Goal: Task Accomplishment & Management: Manage account settings

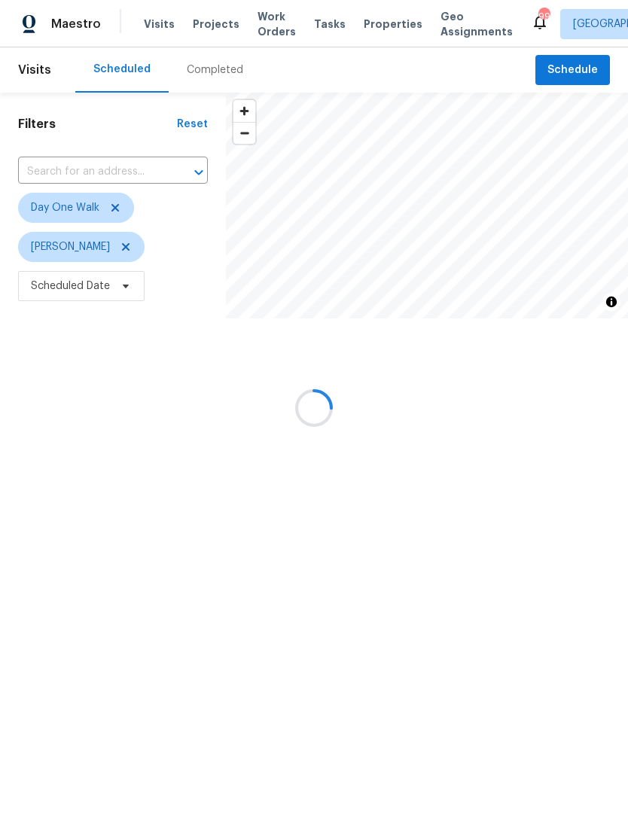
click at [269, 31] on div at bounding box center [314, 408] width 628 height 816
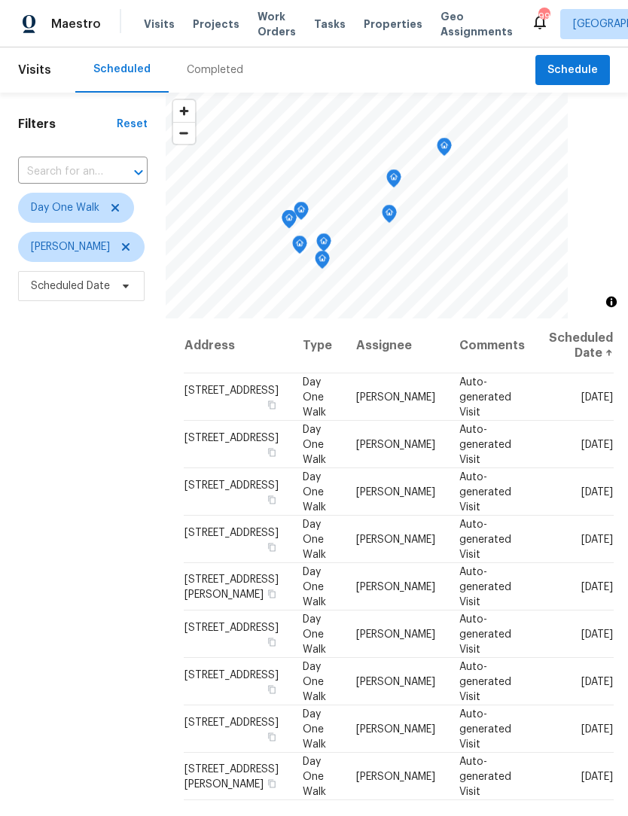
click at [258, 26] on span "Work Orders" at bounding box center [277, 24] width 38 height 30
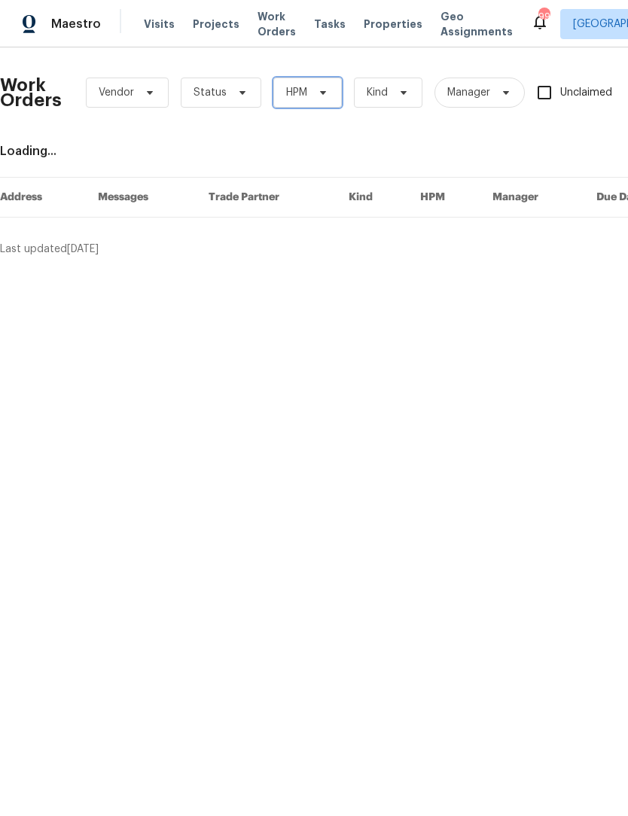
click at [327, 98] on icon at bounding box center [323, 93] width 12 height 12
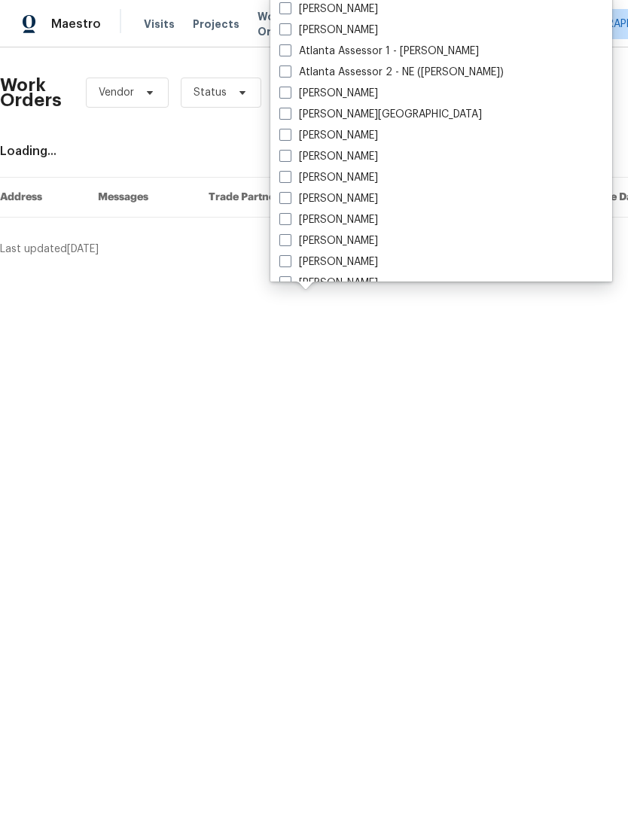
click at [238, 138] on div "Work Orders Vendor Status HPM Kind Manager Unclaimed ​ View Reno Index Loading.…" at bounding box center [425, 158] width 851 height 197
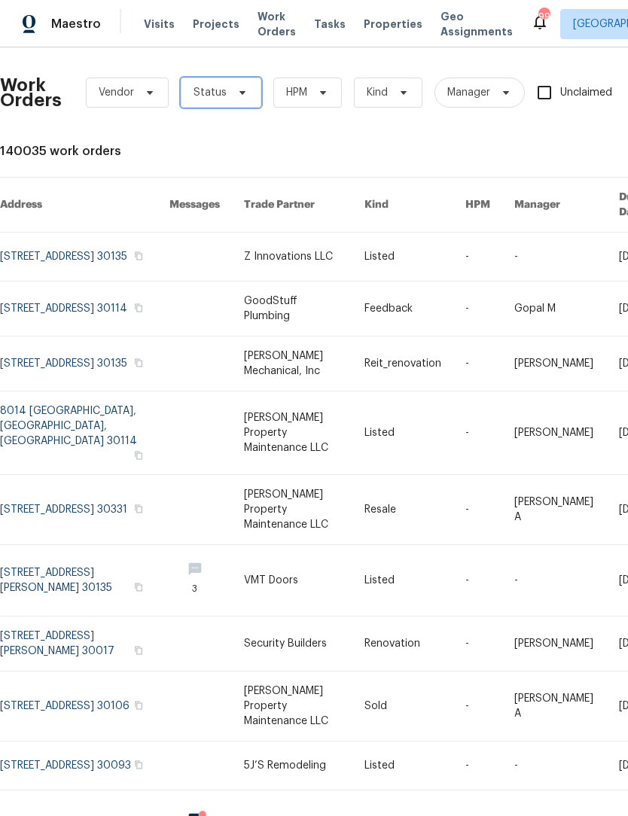
click at [240, 97] on icon at bounding box center [243, 93] width 12 height 12
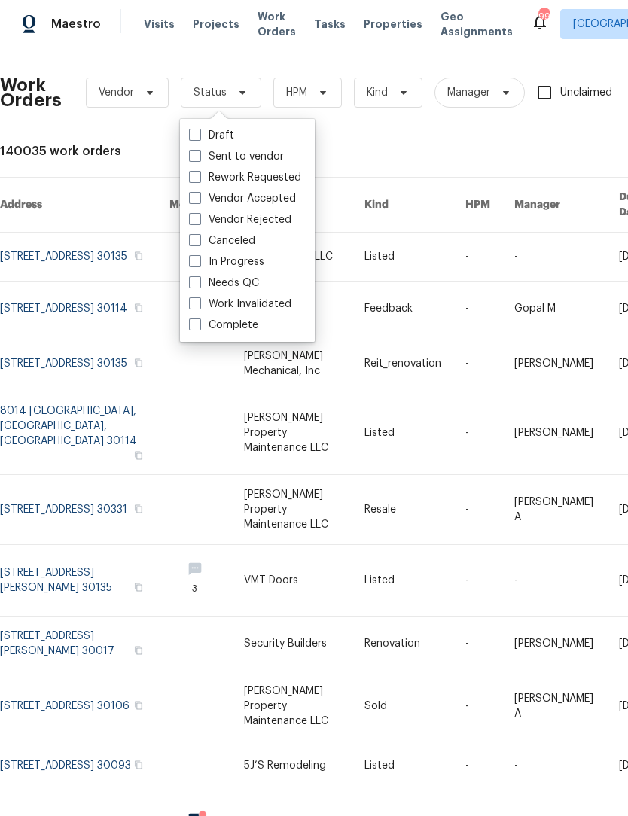
click at [194, 288] on label "Needs QC" at bounding box center [224, 283] width 70 height 15
click at [194, 285] on input "Needs QC" at bounding box center [194, 281] width 10 height 10
checkbox input "true"
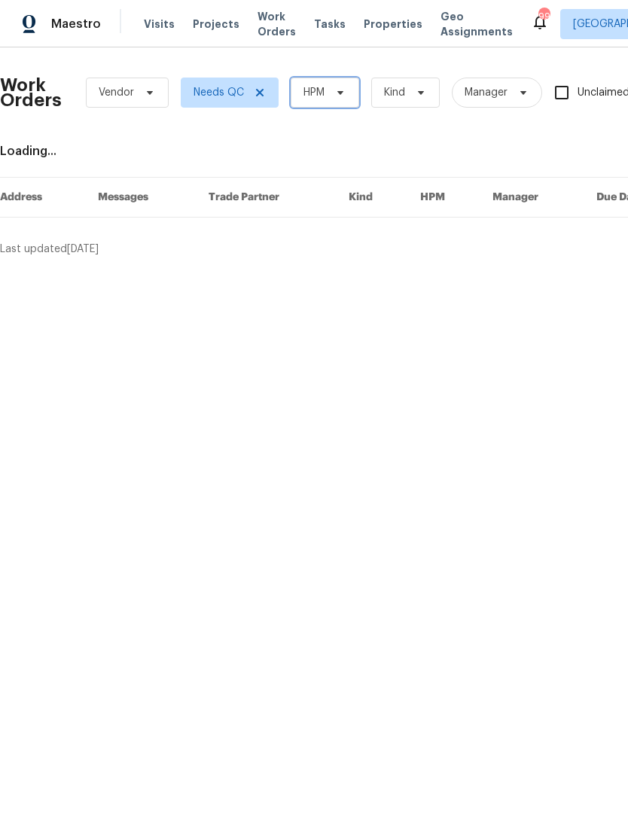
click at [351, 94] on span "HPM" at bounding box center [325, 93] width 69 height 30
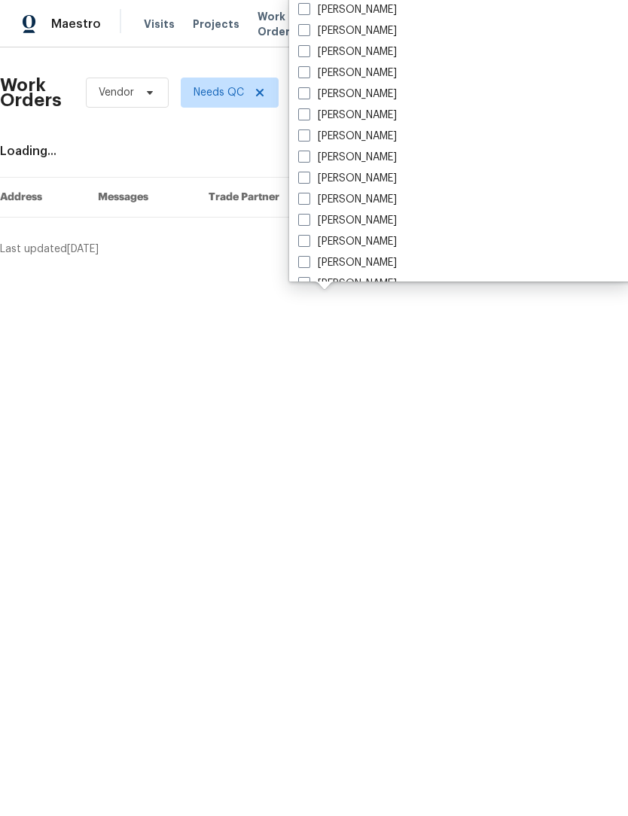
scroll to position [968, 0]
click at [304, 137] on span at bounding box center [304, 137] width 12 height 12
click at [304, 137] on input "[PERSON_NAME]" at bounding box center [303, 135] width 10 height 10
checkbox input "true"
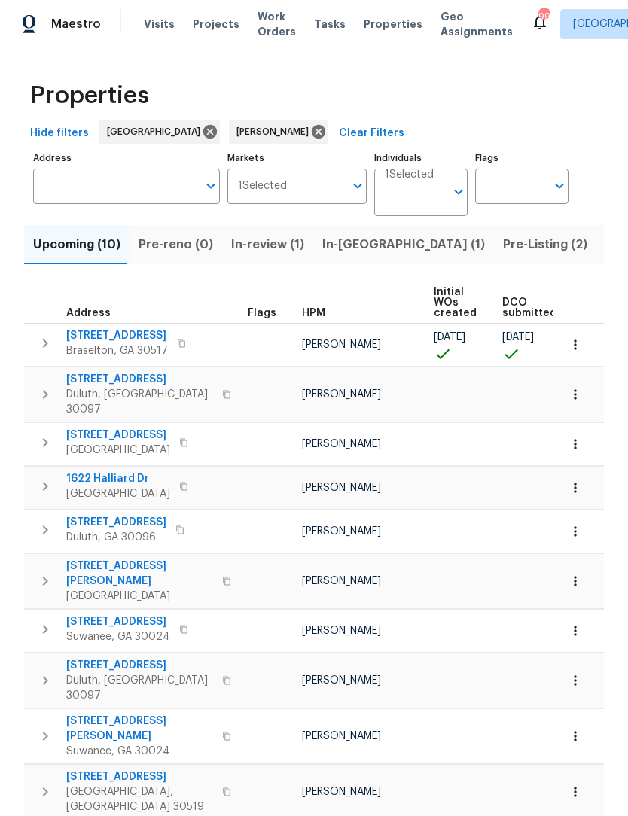
click at [503, 243] on span "Pre-Listing (2)" at bounding box center [545, 244] width 84 height 21
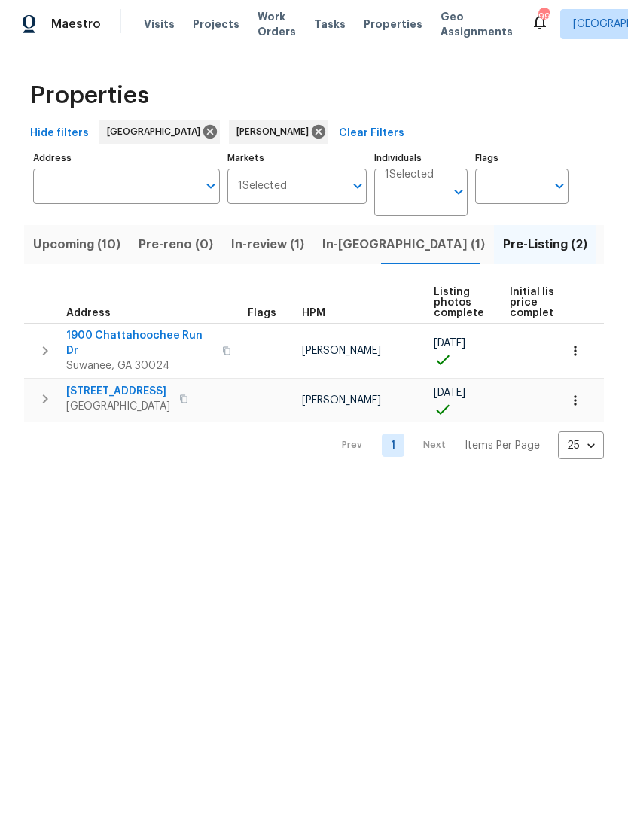
click at [606, 248] on span "Listed (12)" at bounding box center [637, 244] width 62 height 21
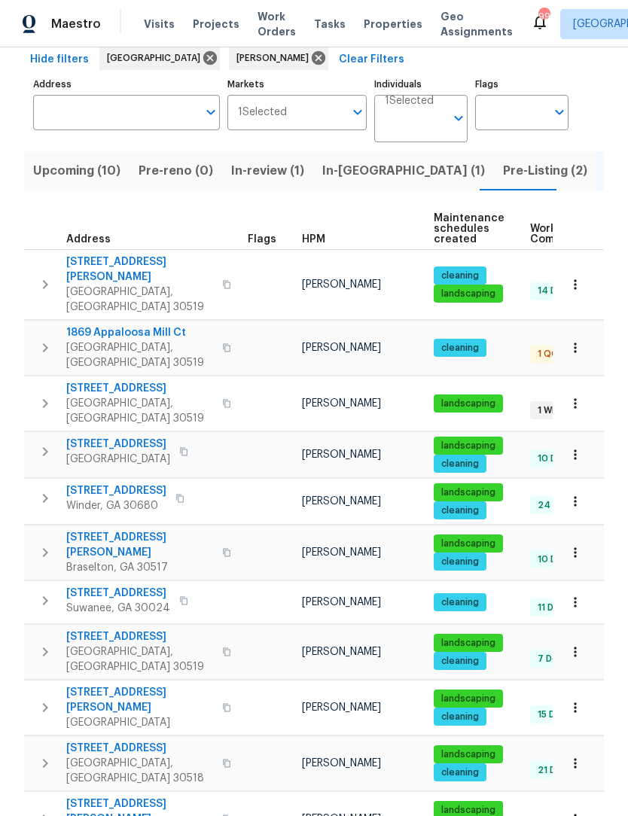
scroll to position [73, 0]
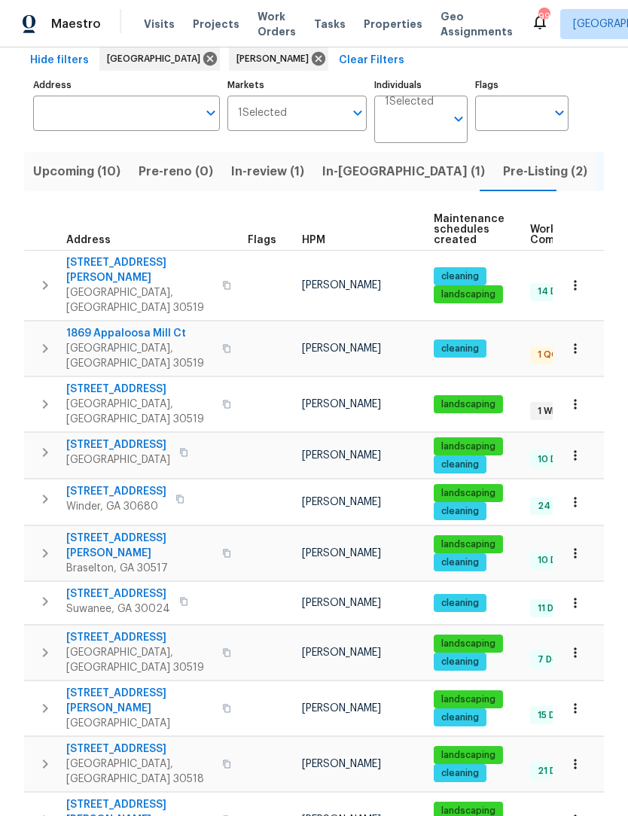
click at [503, 178] on span "Pre-Listing (2)" at bounding box center [545, 171] width 84 height 21
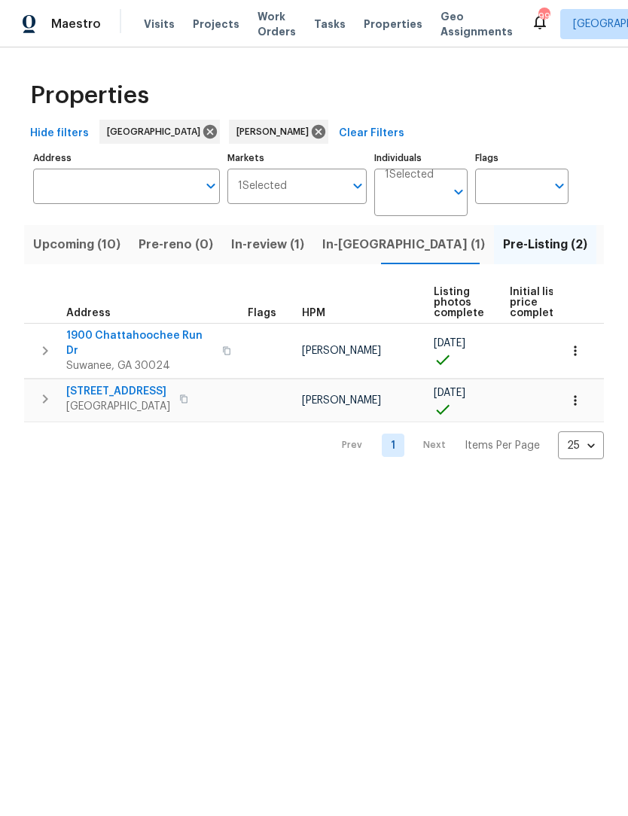
click at [148, 384] on span "6105 Crystal Cove Trl" at bounding box center [118, 391] width 104 height 15
click at [187, 343] on span "1900 Chattahoochee Run Dr" at bounding box center [139, 343] width 147 height 30
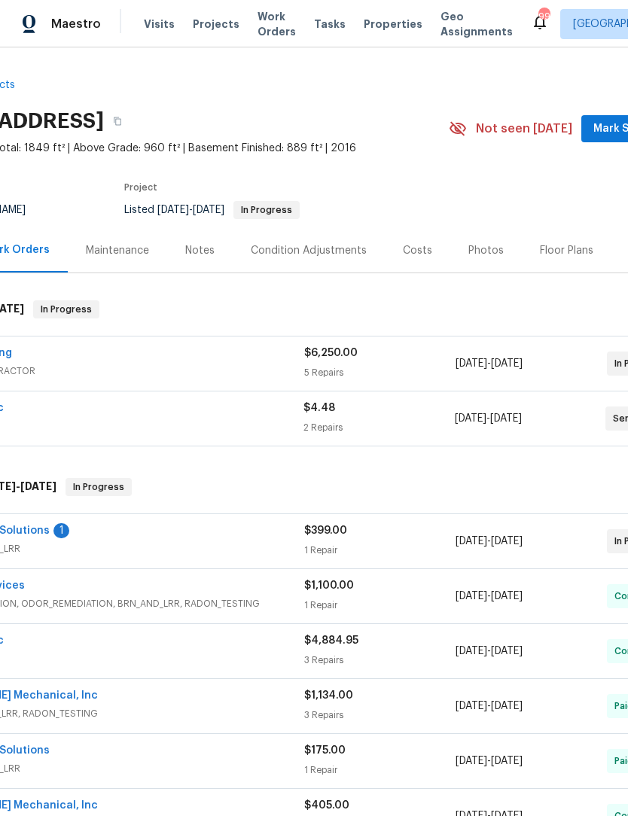
scroll to position [0, 90]
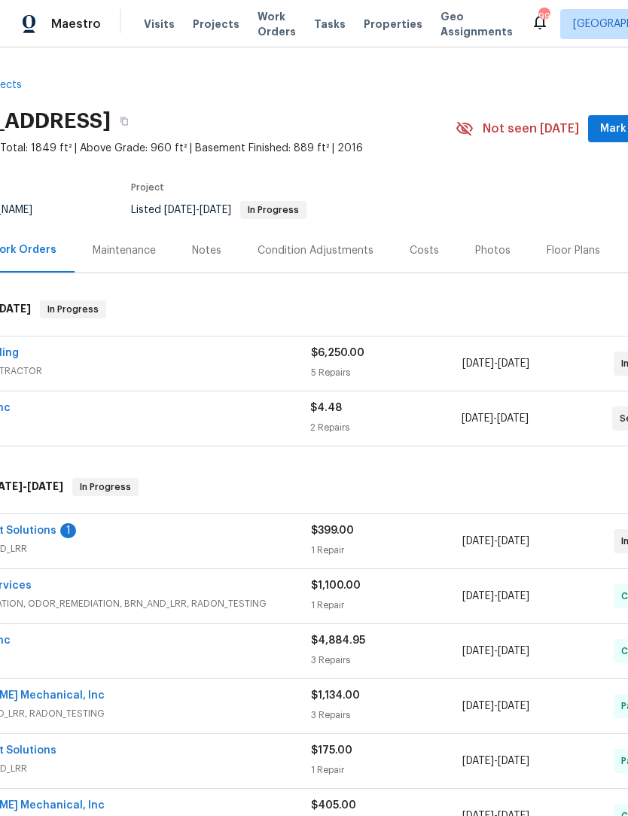
click at [611, 122] on span "Mark Seen" at bounding box center [628, 129] width 56 height 19
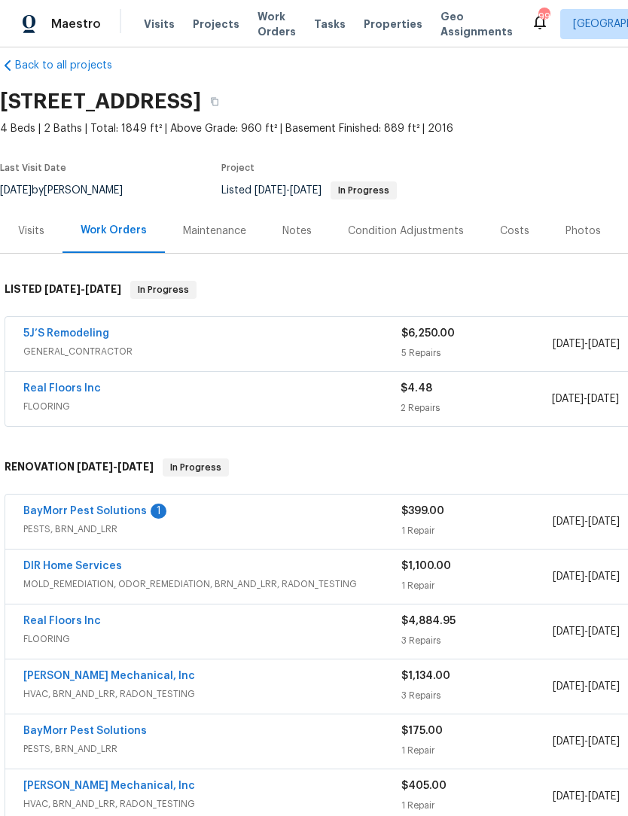
scroll to position [20, 0]
click at [60, 511] on link "BayMorr Pest Solutions" at bounding box center [85, 511] width 124 height 11
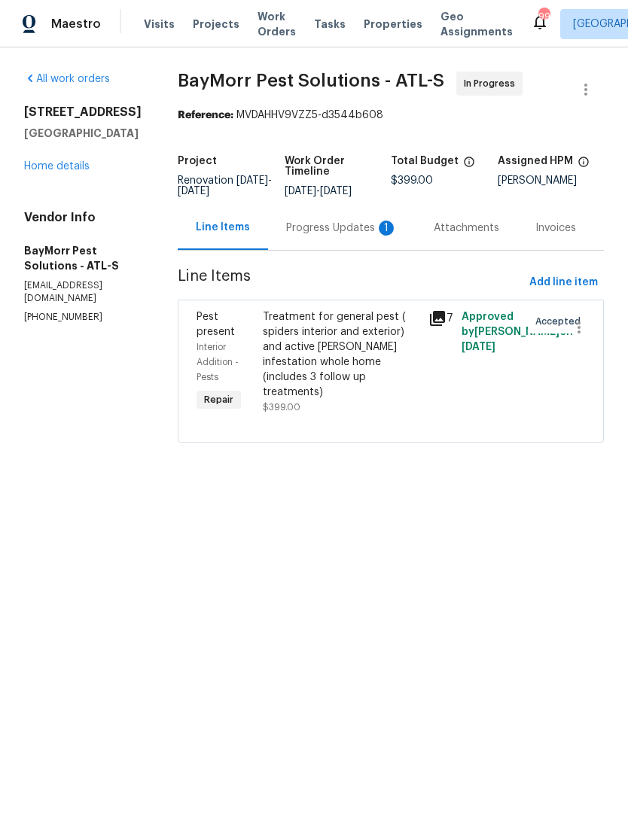
click at [346, 237] on div "Progress Updates 1" at bounding box center [342, 228] width 148 height 44
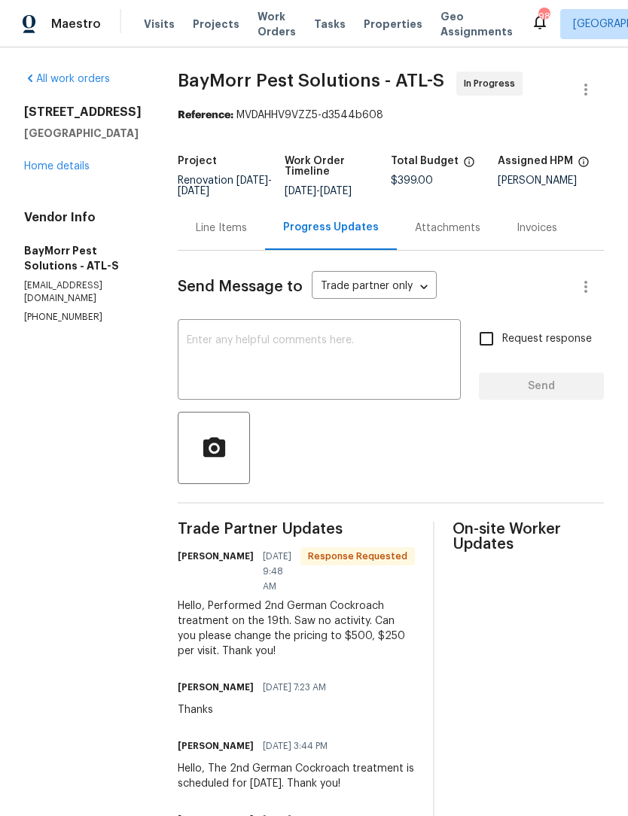
click at [229, 222] on div "Line Items" at bounding box center [221, 228] width 51 height 15
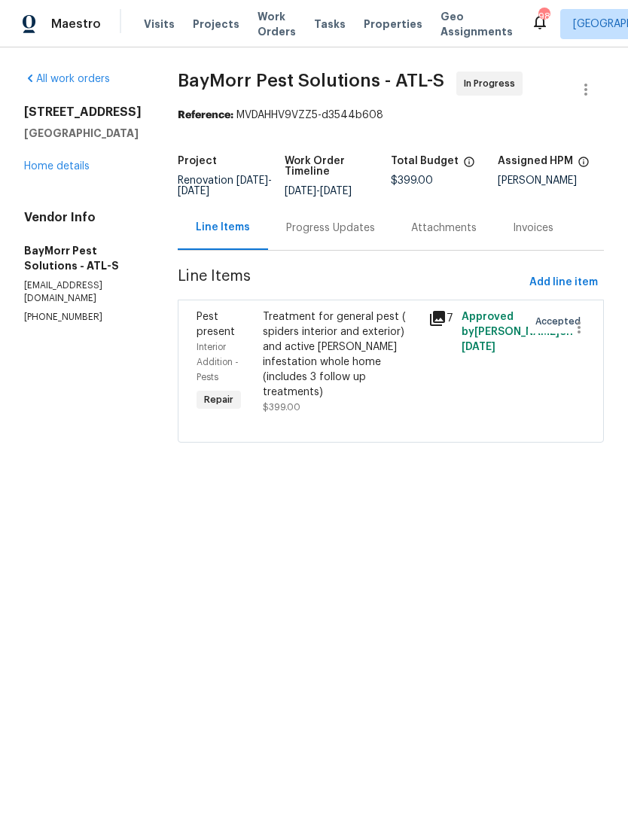
click at [329, 357] on div "Treatment for general pest ( spiders interior and exterior) and active roach in…" at bounding box center [341, 355] width 157 height 90
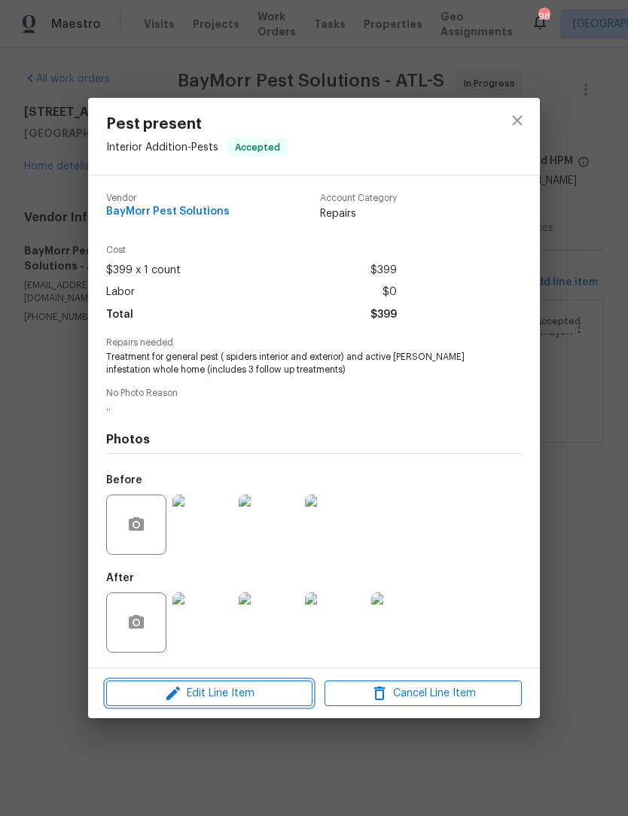
click at [244, 700] on span "Edit Line Item" at bounding box center [209, 694] width 197 height 19
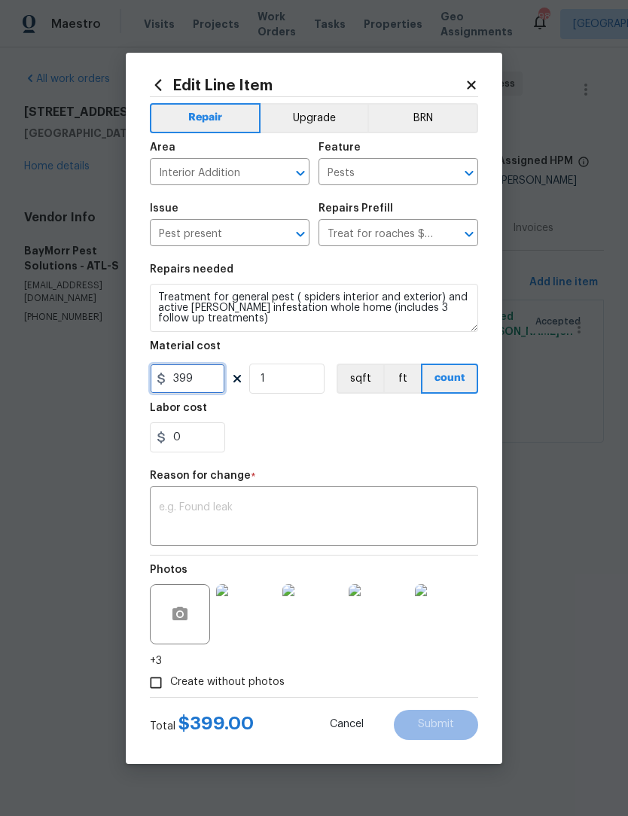
click at [215, 384] on input "399" at bounding box center [187, 379] width 75 height 30
type input "250"
click at [293, 380] on input "1" at bounding box center [286, 379] width 75 height 30
type input "3"
click at [434, 521] on textarea at bounding box center [314, 518] width 310 height 32
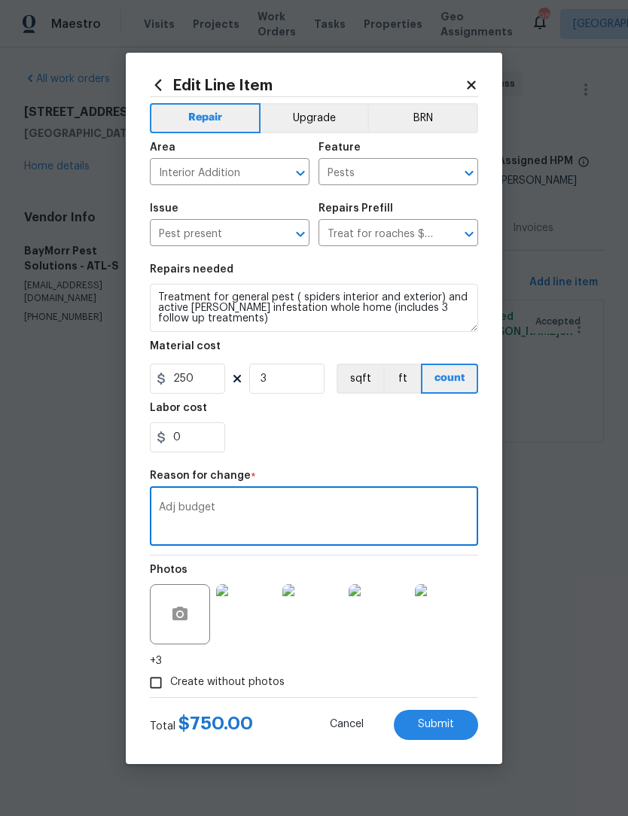
type textarea "Adj budget"
click at [454, 722] on button "Submit" at bounding box center [436, 725] width 84 height 30
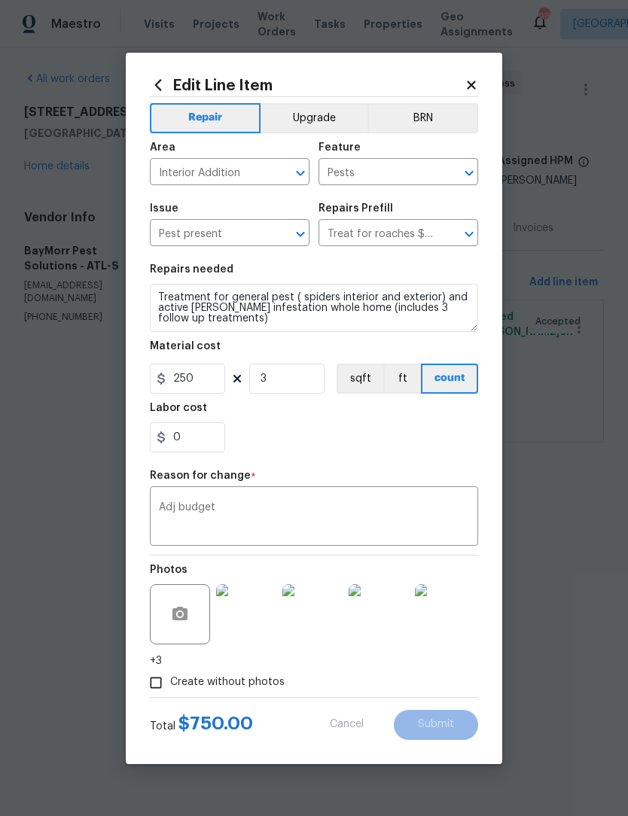
type input "1"
type input "399"
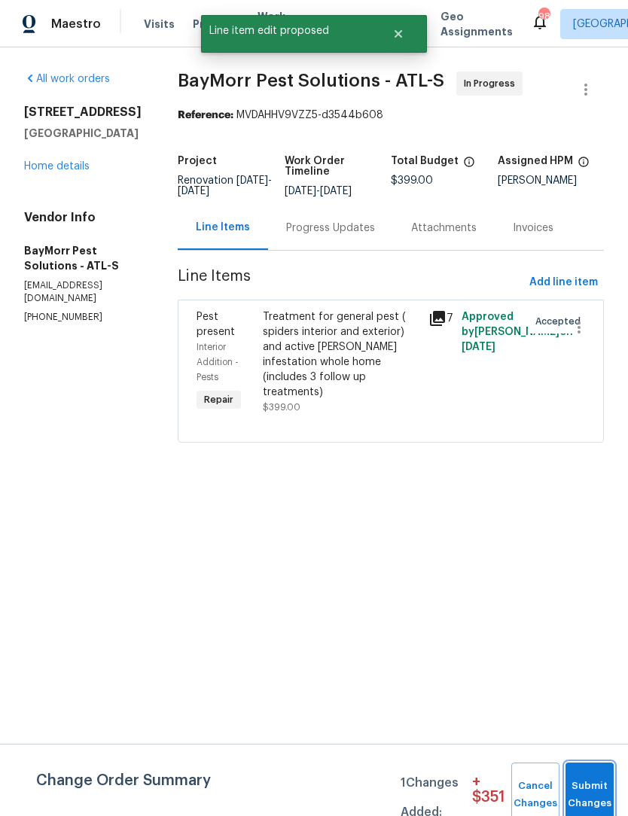
click at [589, 798] on span "Submit Changes" at bounding box center [589, 795] width 33 height 35
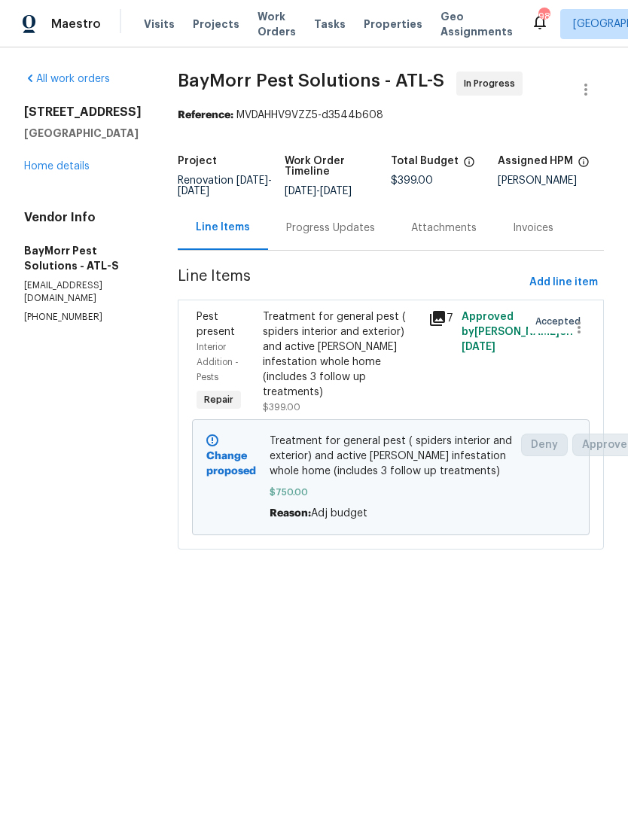
click at [81, 174] on div "6105 Crystal Cove Trl Gainesville, GA 30506 Home details" at bounding box center [83, 139] width 118 height 69
click at [77, 172] on link "Home details" at bounding box center [57, 166] width 66 height 11
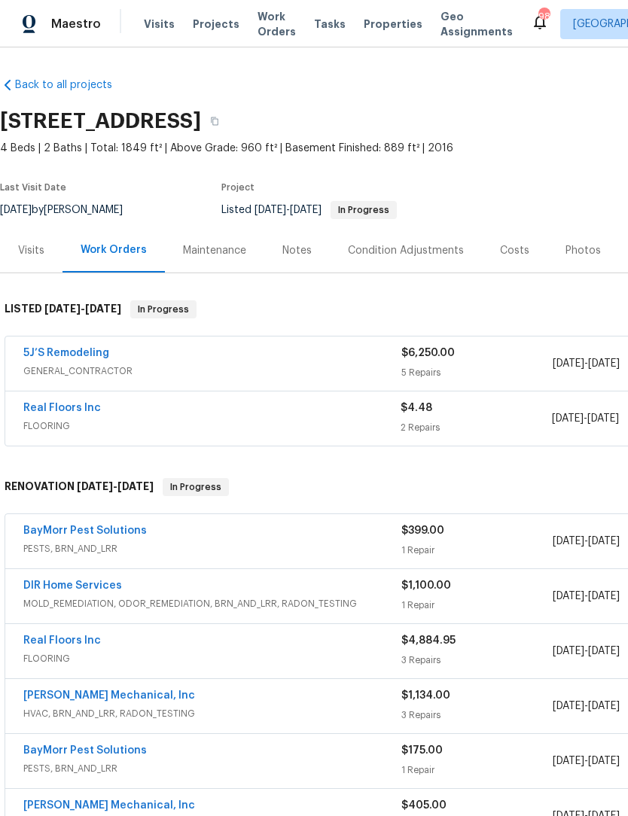
click at [71, 349] on link "5J’S Remodeling" at bounding box center [66, 353] width 86 height 11
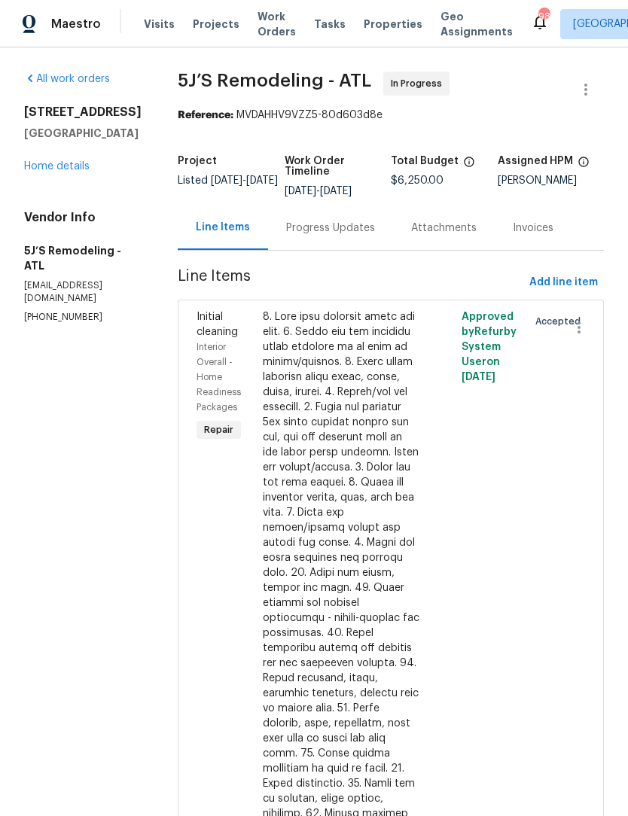
click at [352, 228] on div "Progress Updates" at bounding box center [330, 228] width 89 height 15
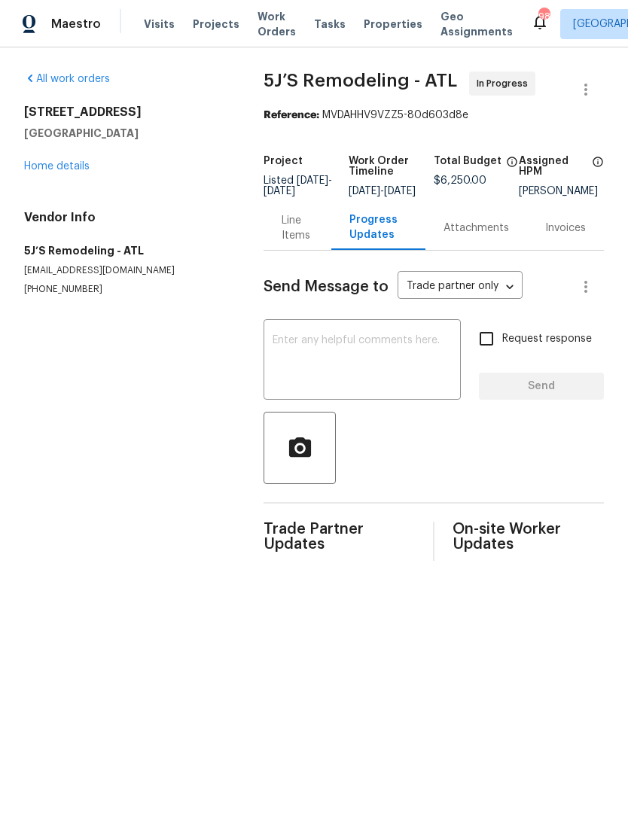
click at [409, 377] on textarea at bounding box center [362, 361] width 179 height 53
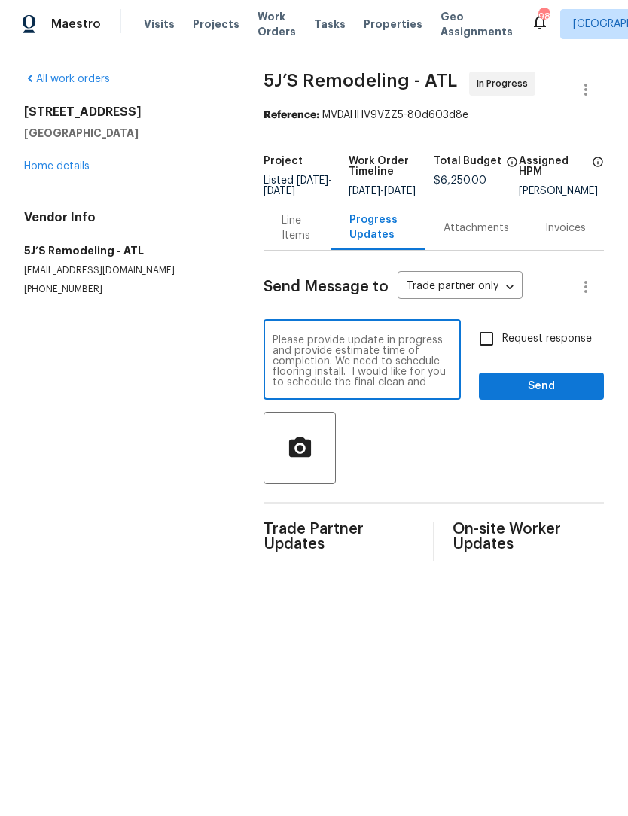
scroll to position [11, 0]
type textarea "Please provide update in progress and provide estimate time of completion. We n…"
click at [496, 352] on input "Request response" at bounding box center [487, 339] width 32 height 32
checkbox input "true"
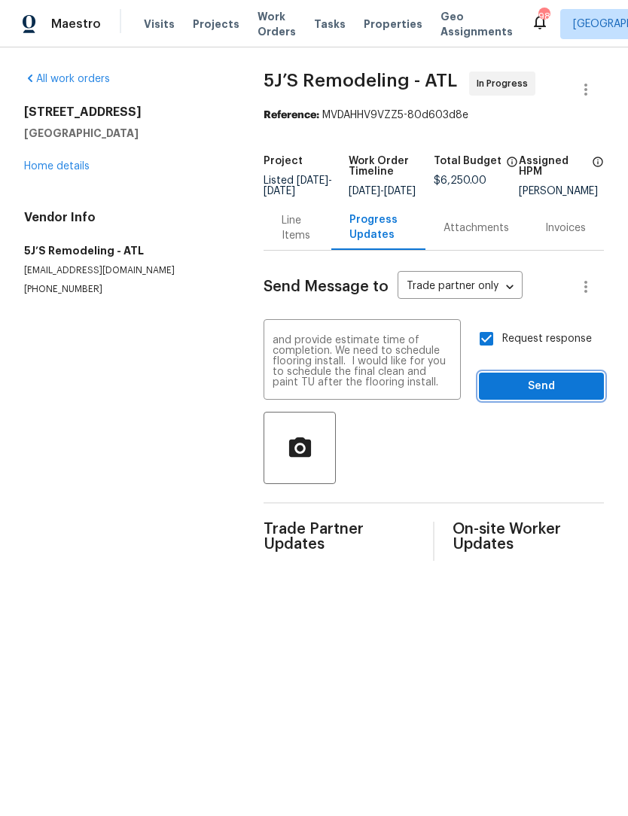
click at [554, 396] on span "Send" at bounding box center [541, 386] width 101 height 19
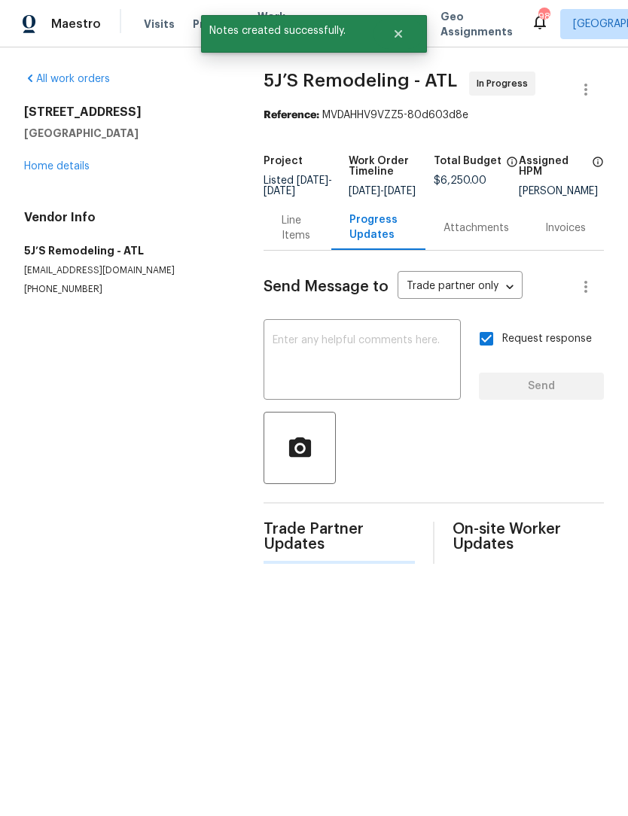
scroll to position [0, 0]
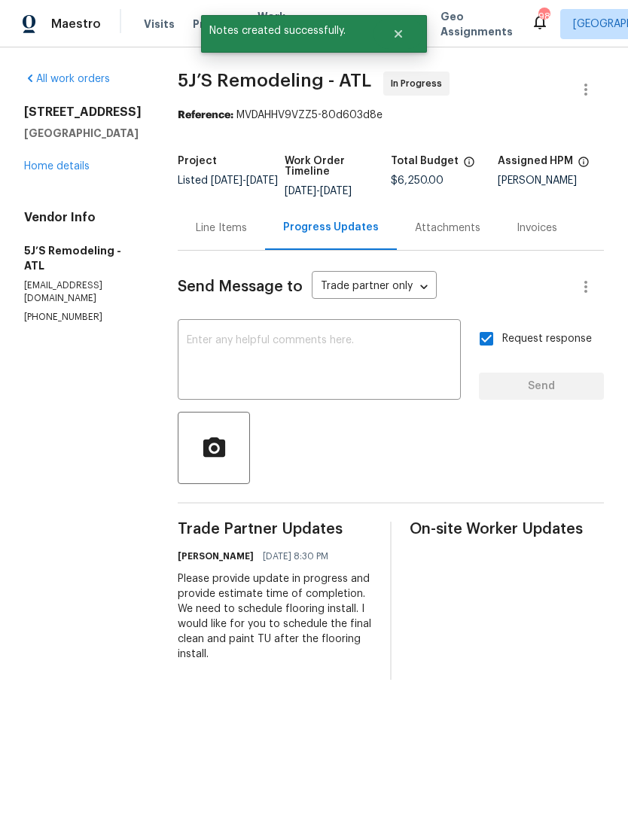
click at [46, 172] on link "Home details" at bounding box center [57, 166] width 66 height 11
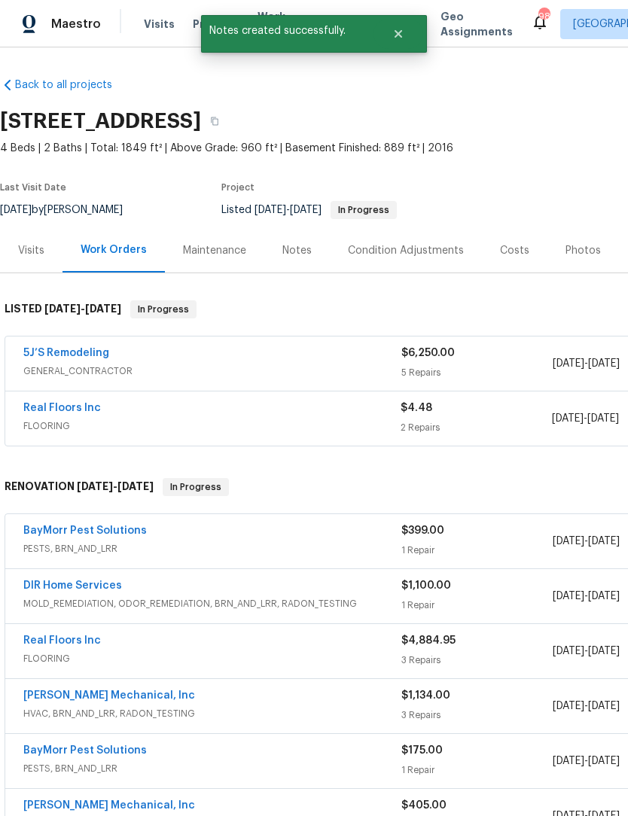
click at [303, 247] on div "Notes" at bounding box center [296, 250] width 29 height 15
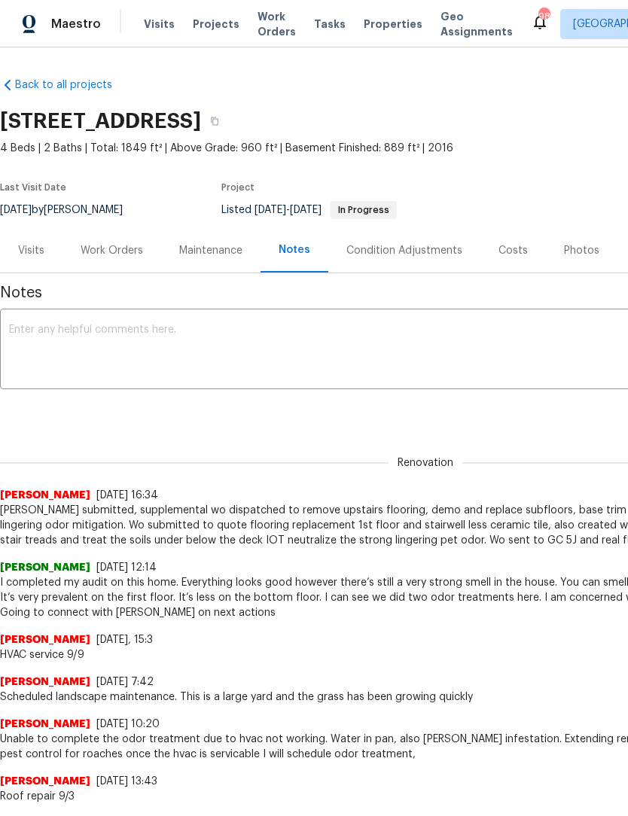
click at [270, 346] on textarea at bounding box center [425, 351] width 833 height 53
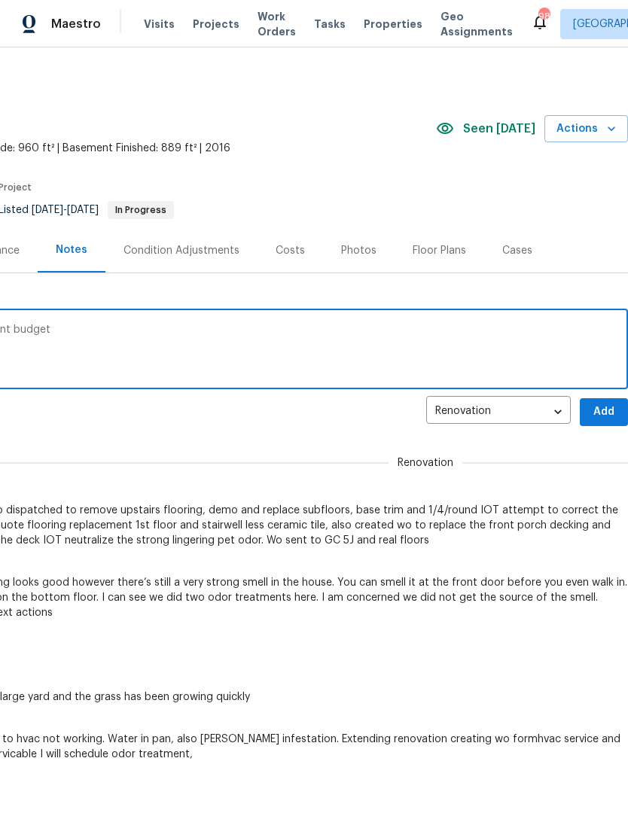
scroll to position [0, 223]
type textarea "Adjusted German roach treatment budget"
click at [603, 414] on span "Add" at bounding box center [604, 412] width 24 height 19
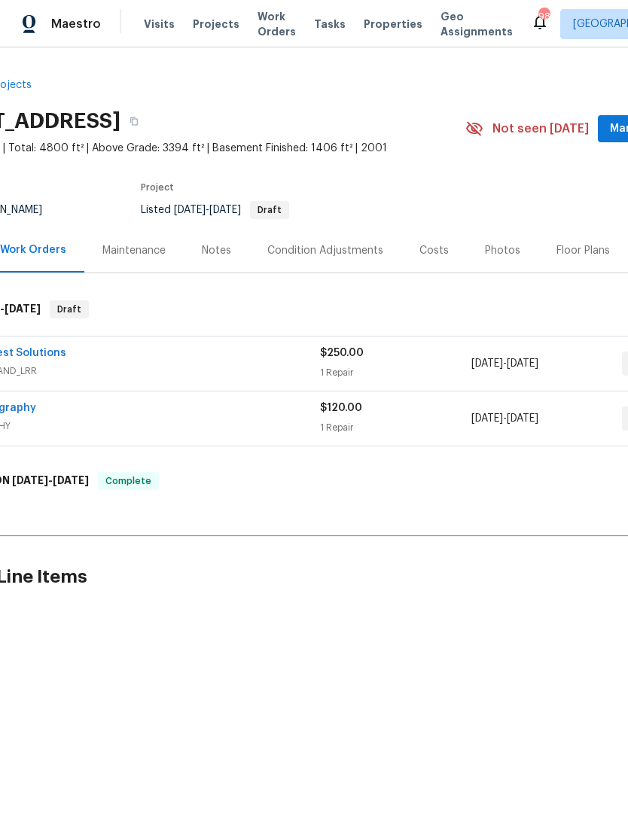
scroll to position [0, 91]
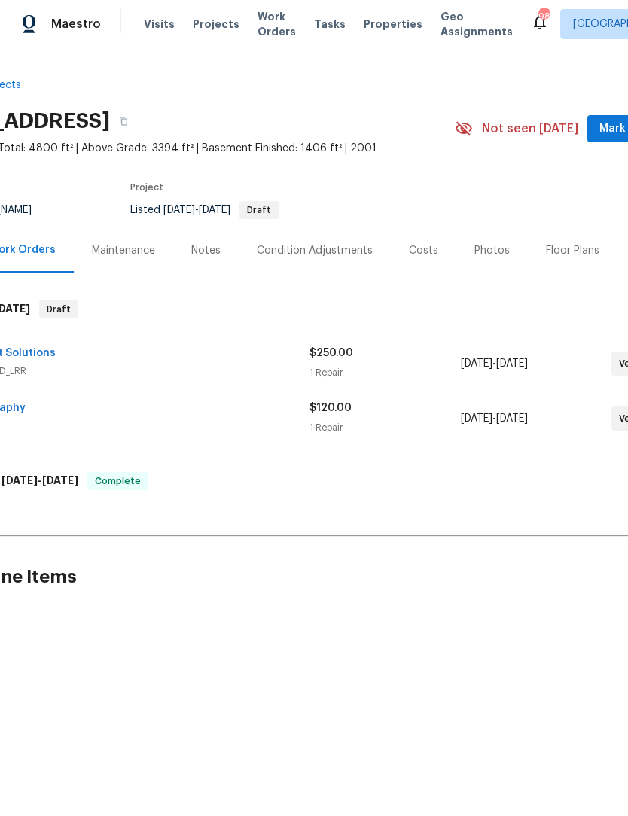
click at [610, 136] on span "Mark Seen" at bounding box center [628, 129] width 56 height 19
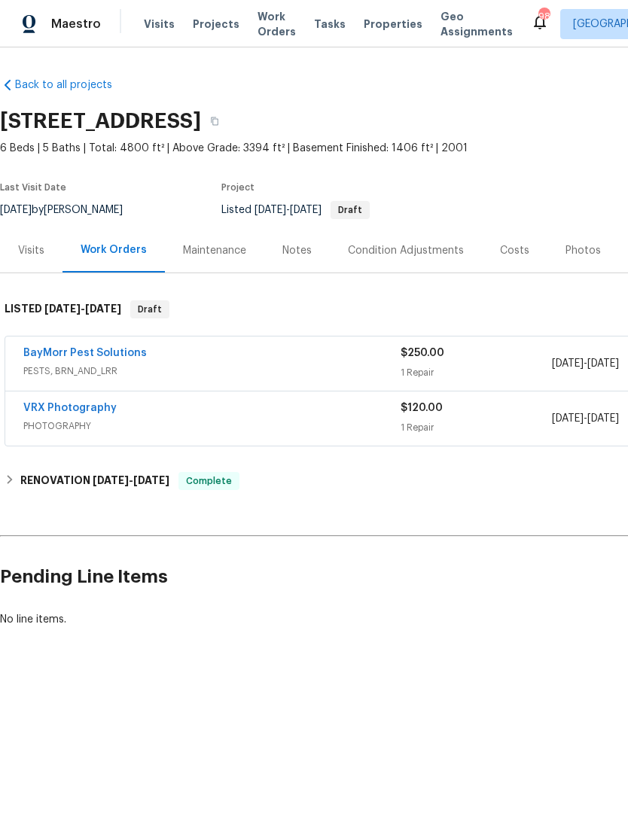
scroll to position [0, 0]
click at [304, 255] on div "Notes" at bounding box center [296, 250] width 29 height 15
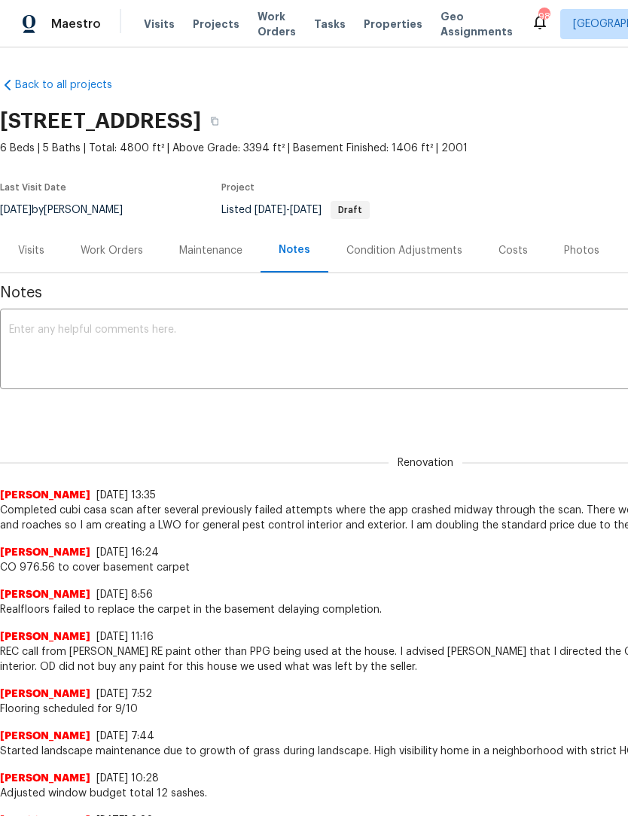
click at [295, 355] on textarea at bounding box center [425, 351] width 833 height 53
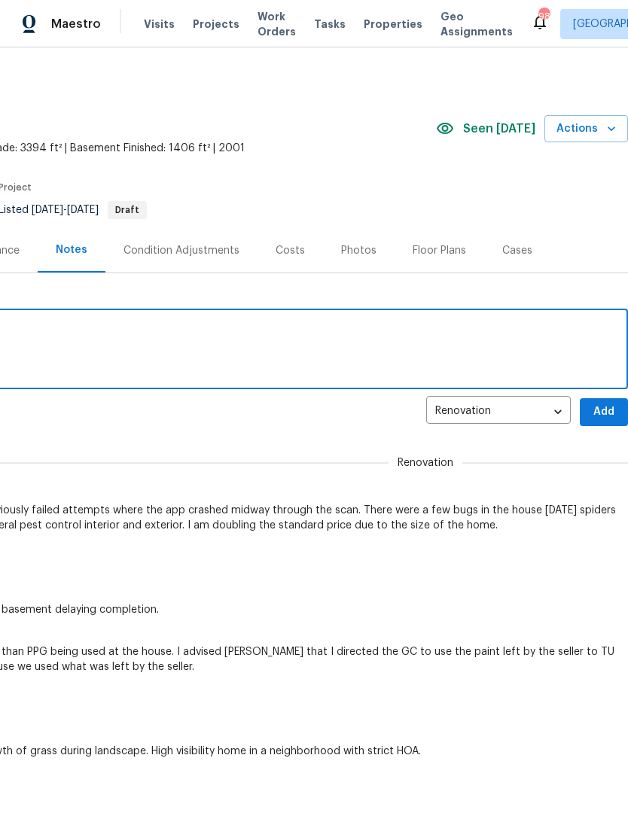
scroll to position [0, 223]
type textarea "The scan turned out good."
click at [611, 420] on span "Add" at bounding box center [604, 412] width 24 height 19
